Goal: Task Accomplishment & Management: Manage account settings

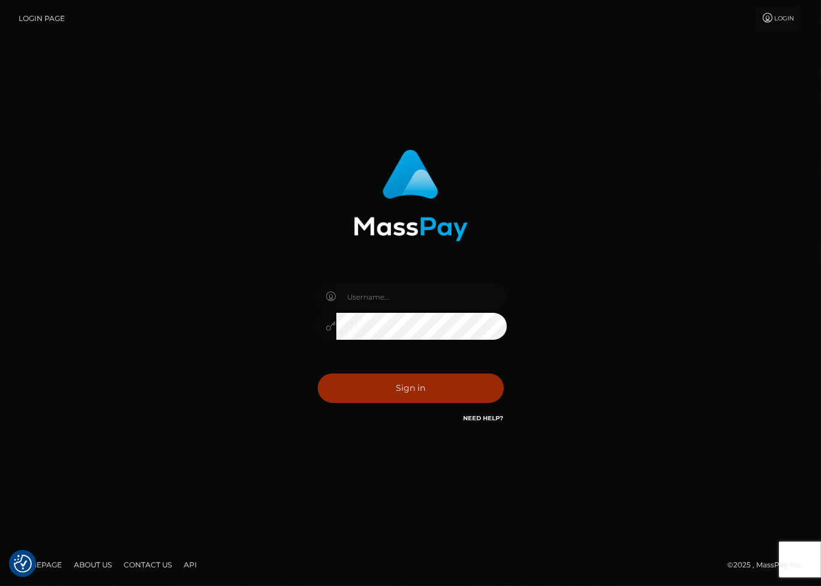
type input "[PERSON_NAME][DOMAIN_NAME]"
click at [403, 383] on button "Sign in" at bounding box center [411, 388] width 186 height 29
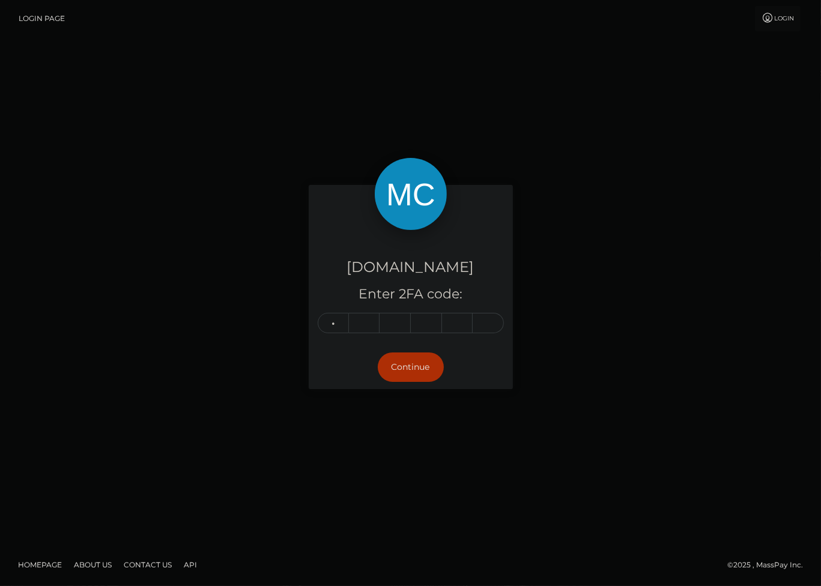
type input "0"
type input "3"
type input "7"
type input "8"
type input "5"
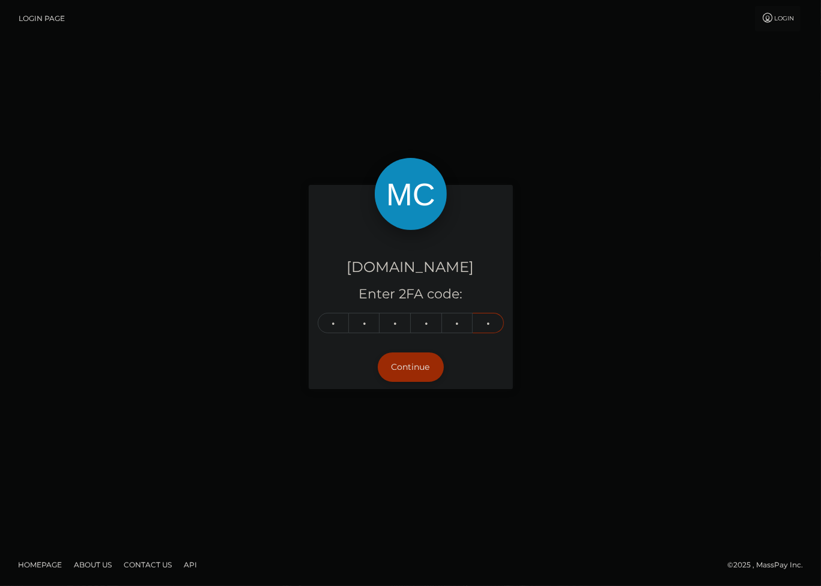
type input "5"
click at [432, 368] on button "Continue" at bounding box center [411, 367] width 66 height 29
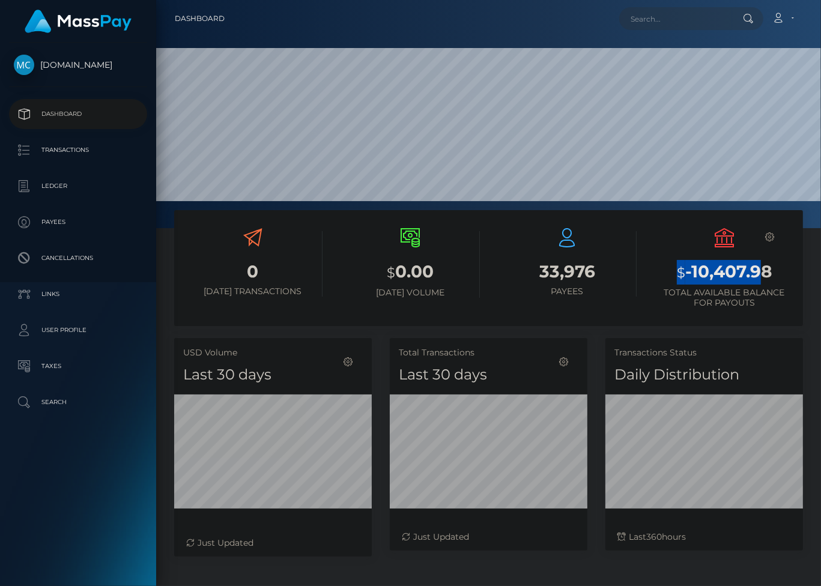
scroll to position [213, 198]
click at [779, 271] on h3 "$ -10,407.98" at bounding box center [724, 272] width 139 height 25
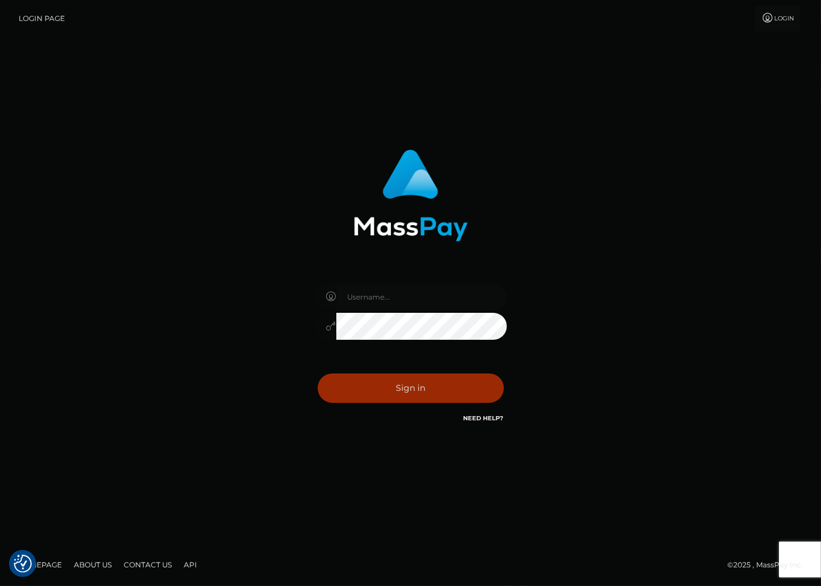
type input "[PERSON_NAME][DOMAIN_NAME]"
click at [433, 386] on button "Sign in" at bounding box center [411, 388] width 186 height 29
